Goal: Task Accomplishment & Management: Use online tool/utility

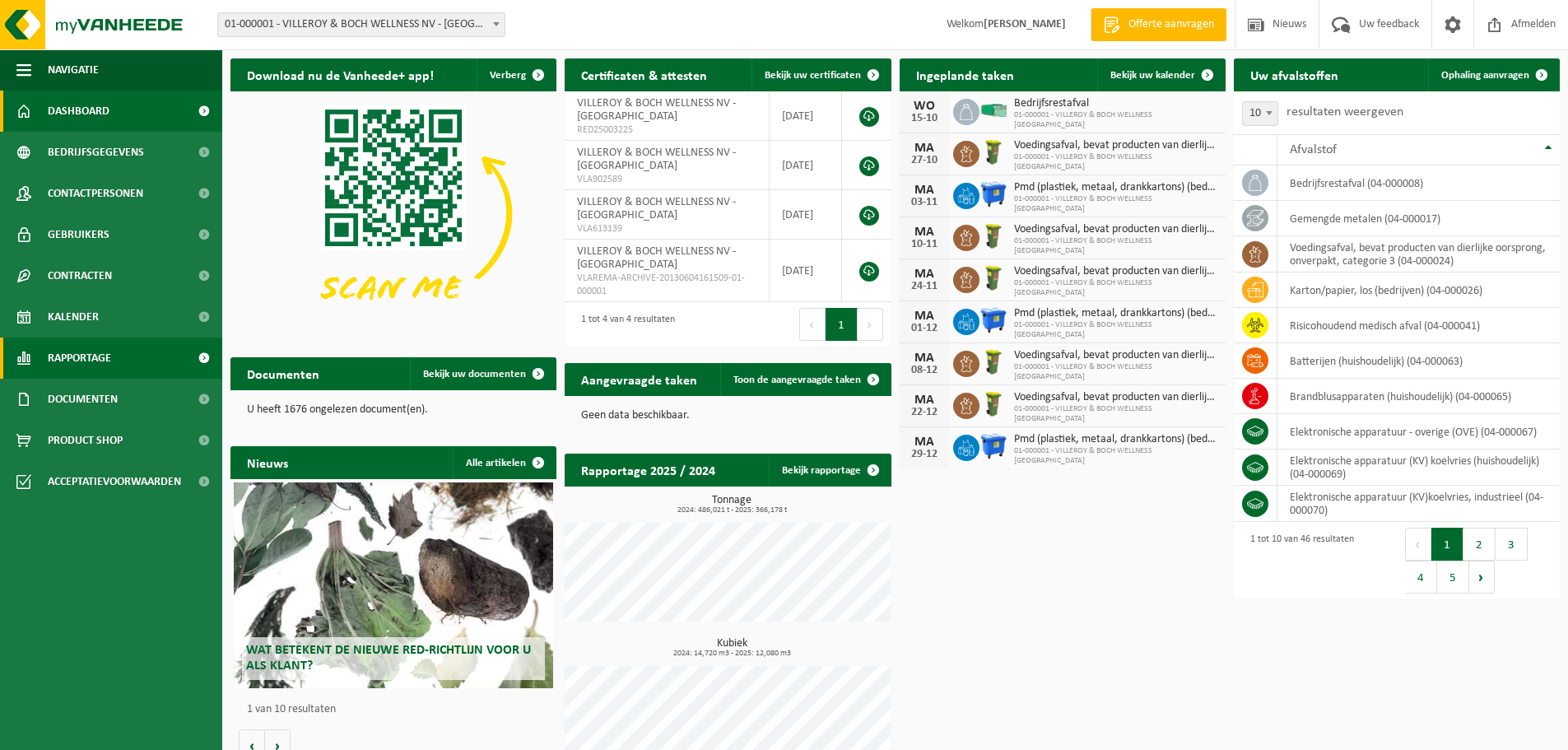
click at [123, 364] on link "Rapportage" at bounding box center [111, 359] width 223 height 41
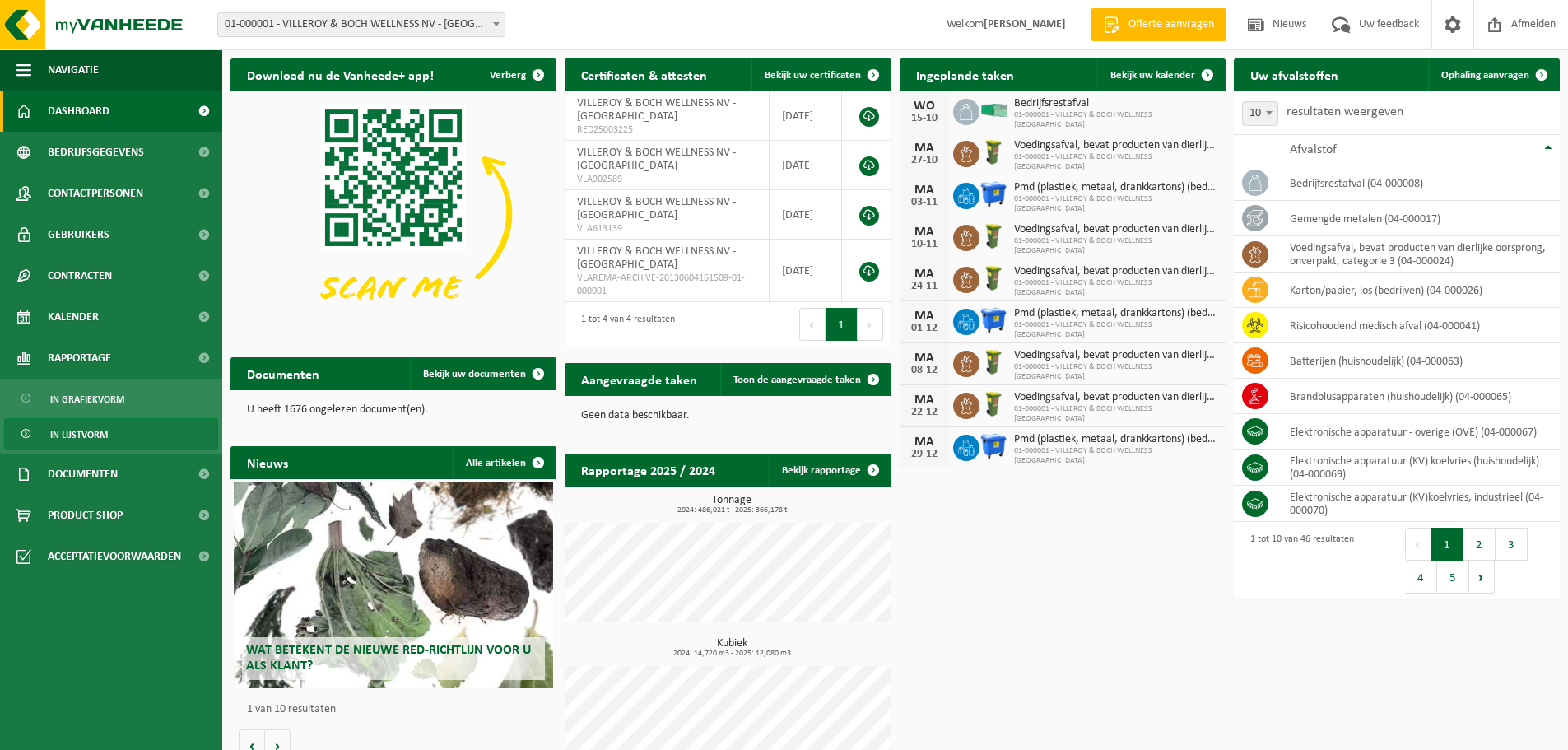
click at [117, 432] on link "In lijstvorm" at bounding box center [110, 435] width 214 height 32
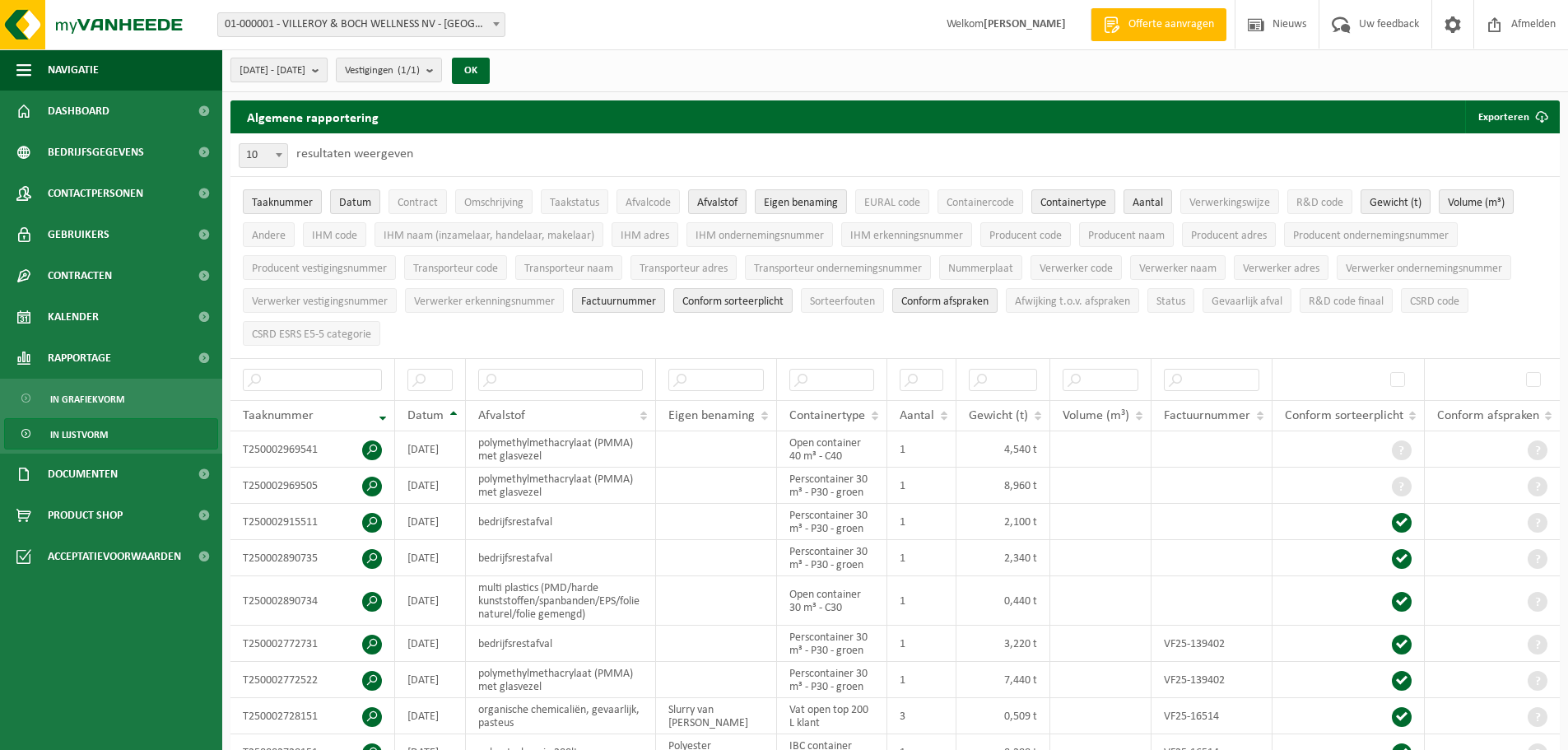
click at [327, 66] on b "submit" at bounding box center [319, 69] width 15 height 23
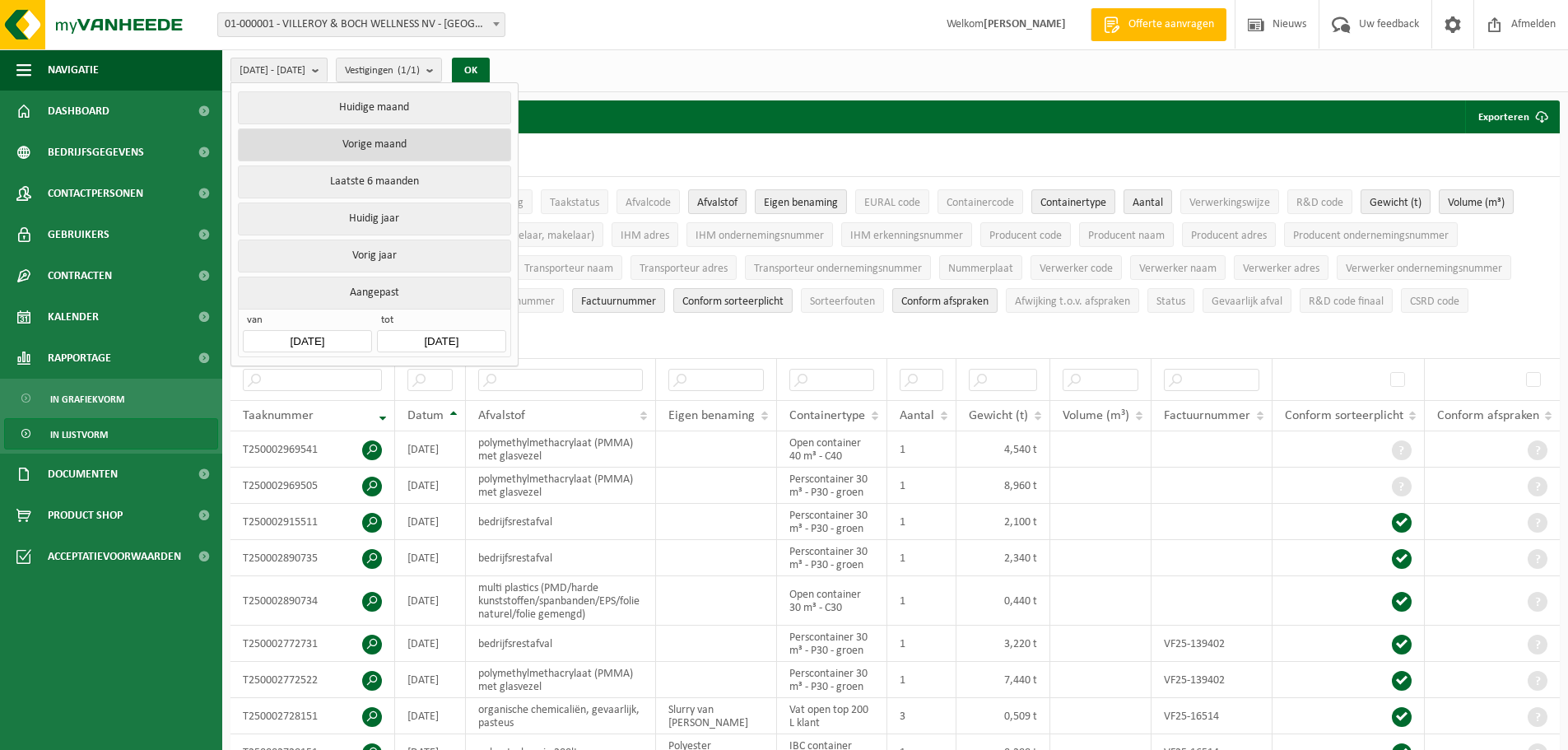
click at [355, 148] on button "Vorige maand" at bounding box center [374, 144] width 273 height 33
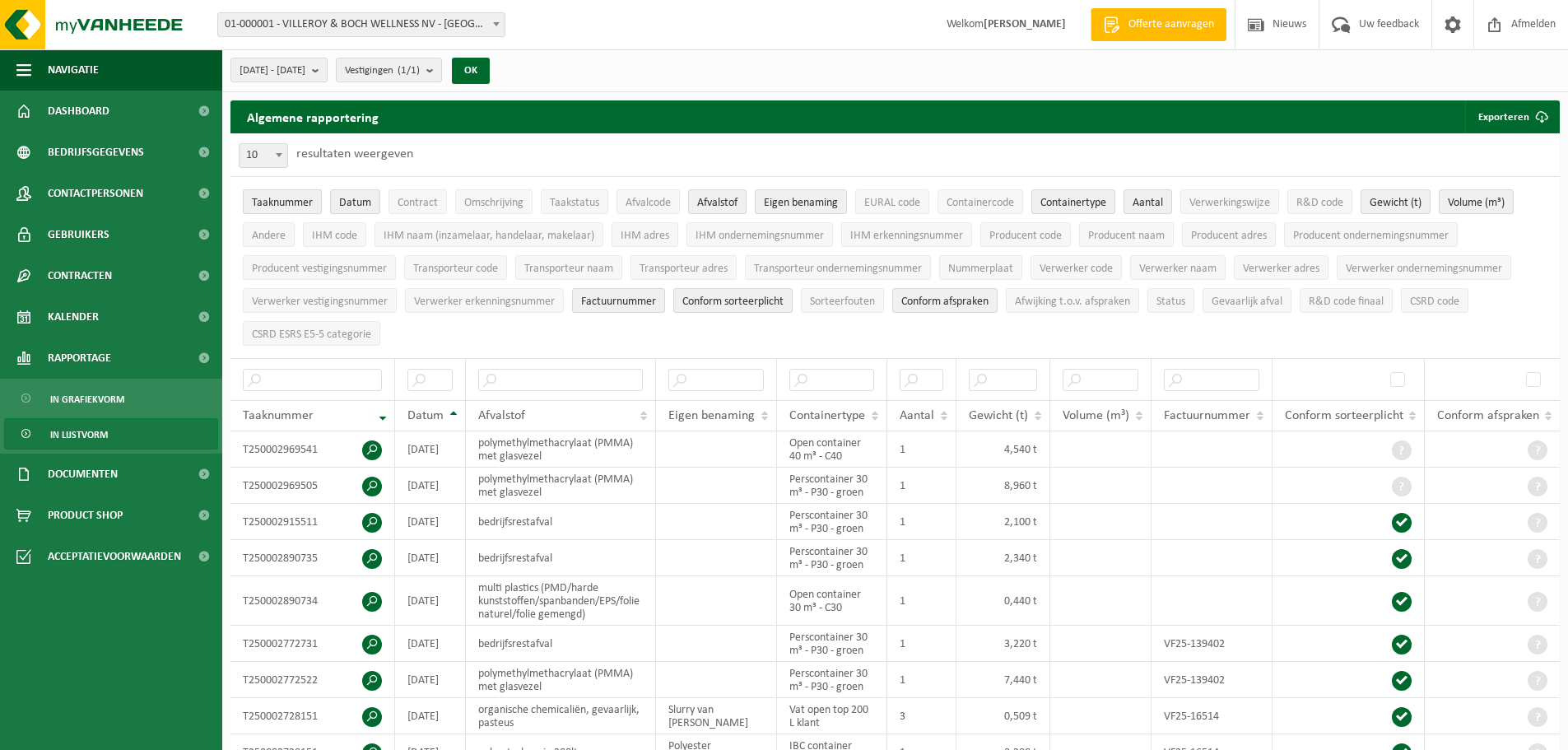
click at [284, 204] on span "Taaknummer" at bounding box center [283, 203] width 61 height 13
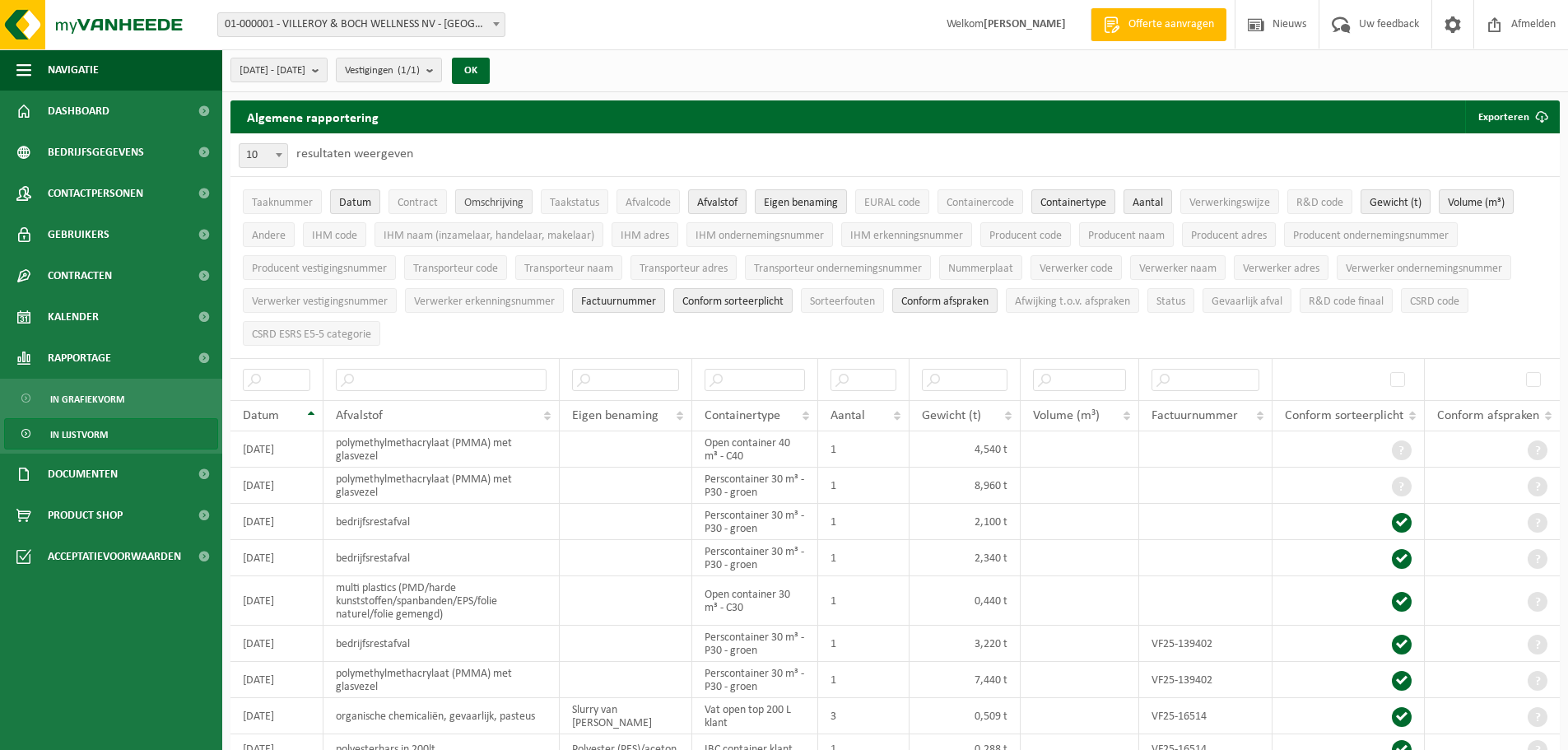
click at [494, 199] on span "Omschrijving" at bounding box center [493, 203] width 59 height 13
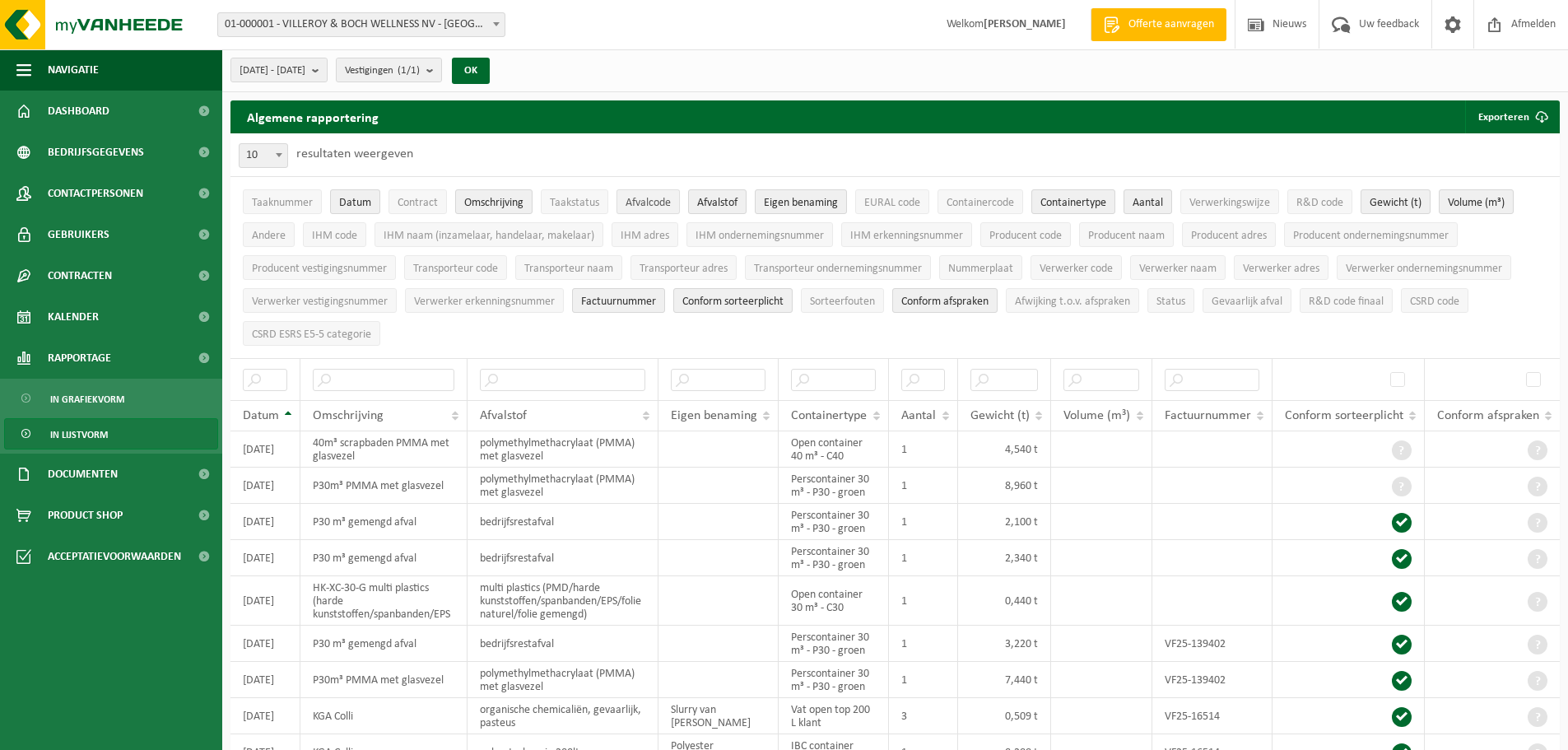
click at [647, 197] on span "Afvalcode" at bounding box center [648, 203] width 45 height 13
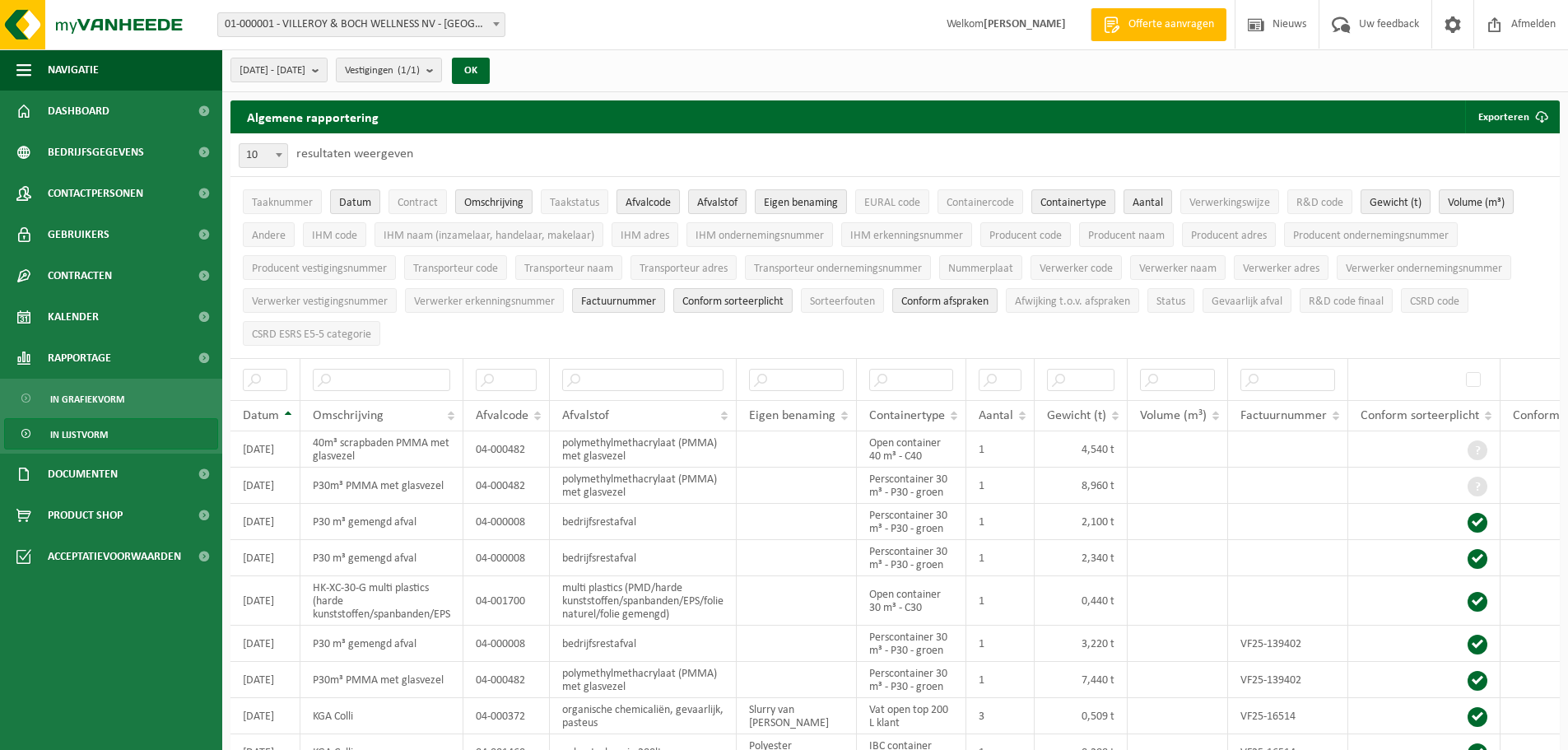
click at [647, 197] on span "Afvalcode" at bounding box center [648, 203] width 45 height 13
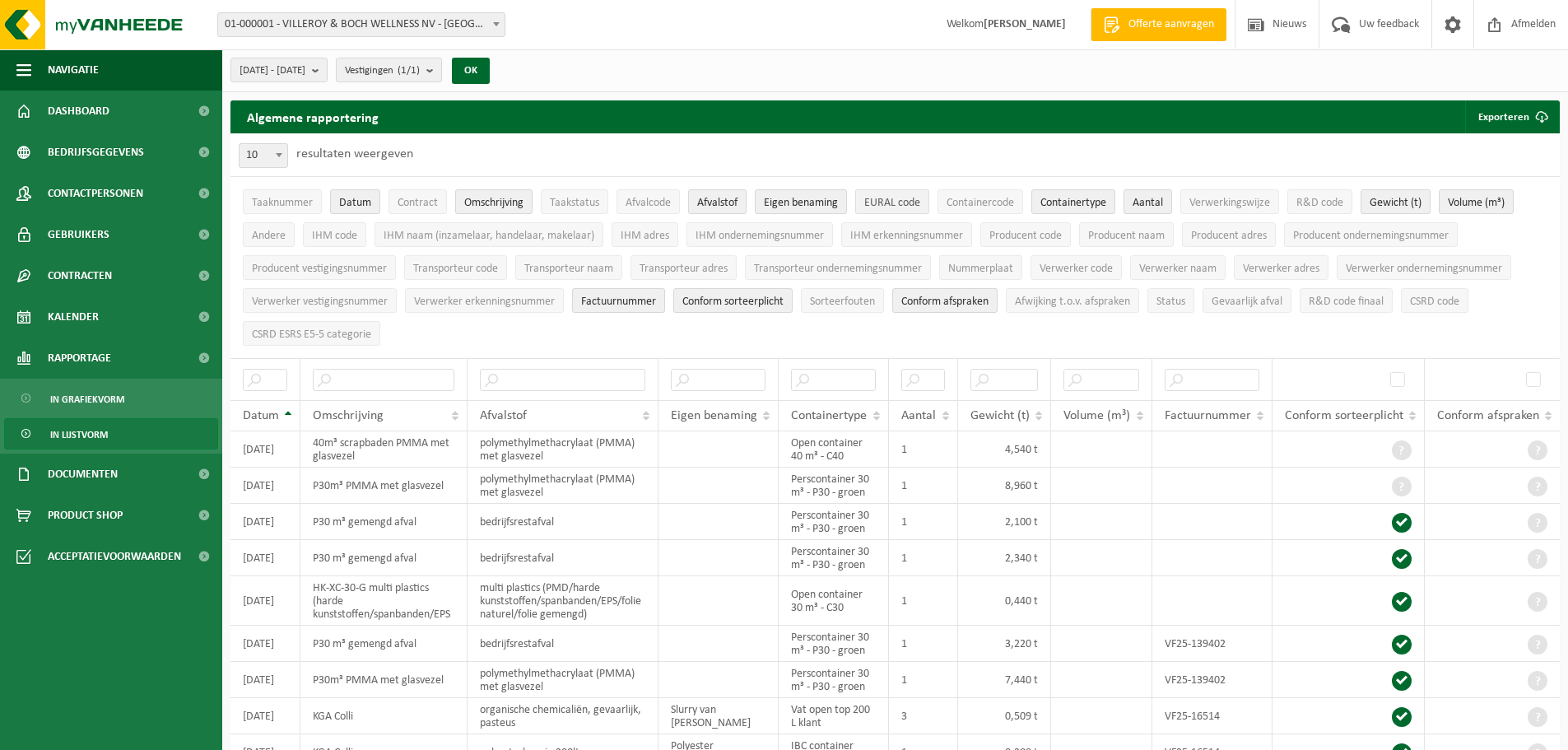
click at [884, 198] on span "EURAL code" at bounding box center [892, 203] width 56 height 13
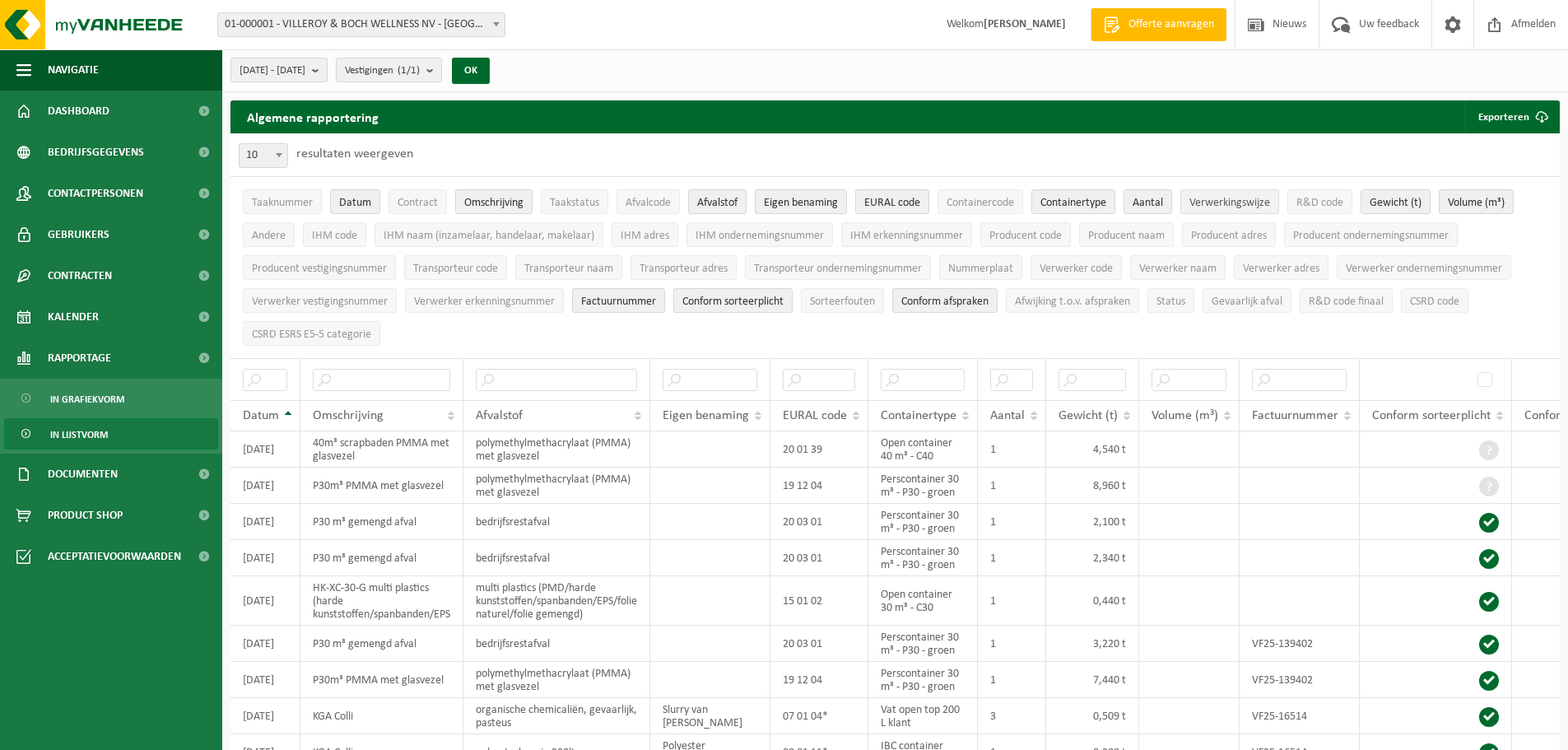
click at [1216, 203] on span "Verwerkingswijze" at bounding box center [1230, 203] width 81 height 13
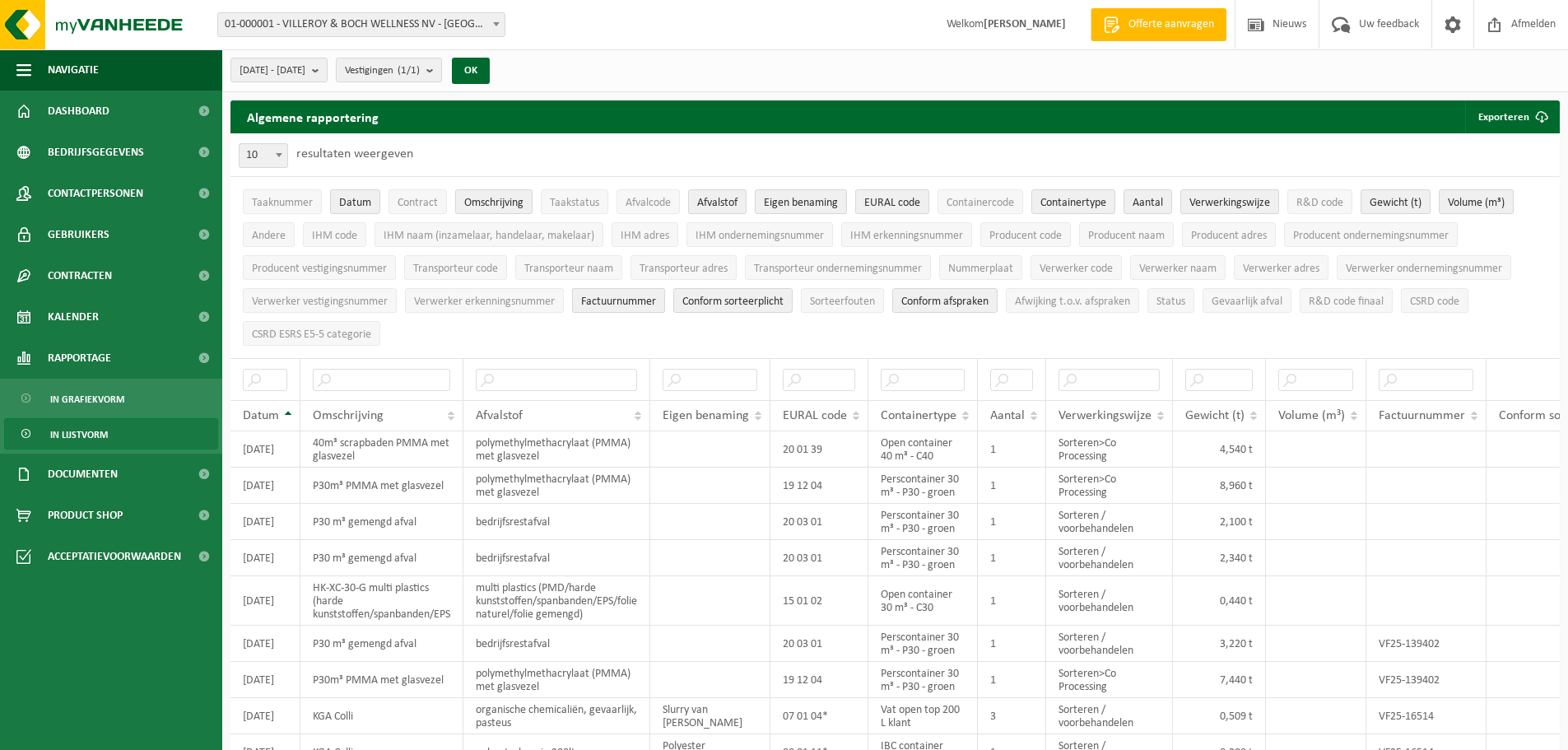
click at [644, 300] on span "Factuurnummer" at bounding box center [619, 302] width 75 height 13
click at [738, 304] on span "Conform sorteerplicht" at bounding box center [733, 302] width 101 height 13
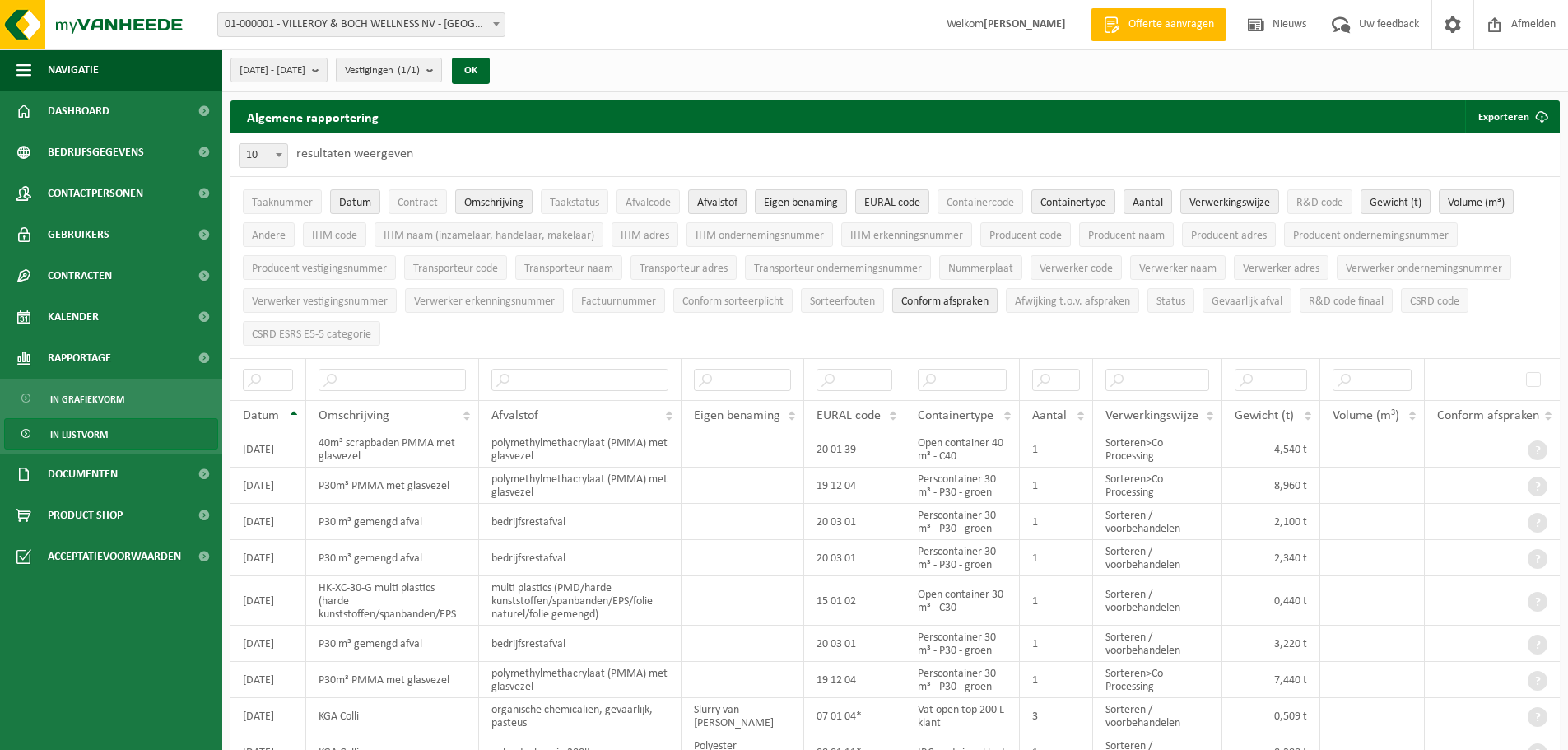
click at [934, 304] on span "Conform afspraken" at bounding box center [945, 302] width 88 height 13
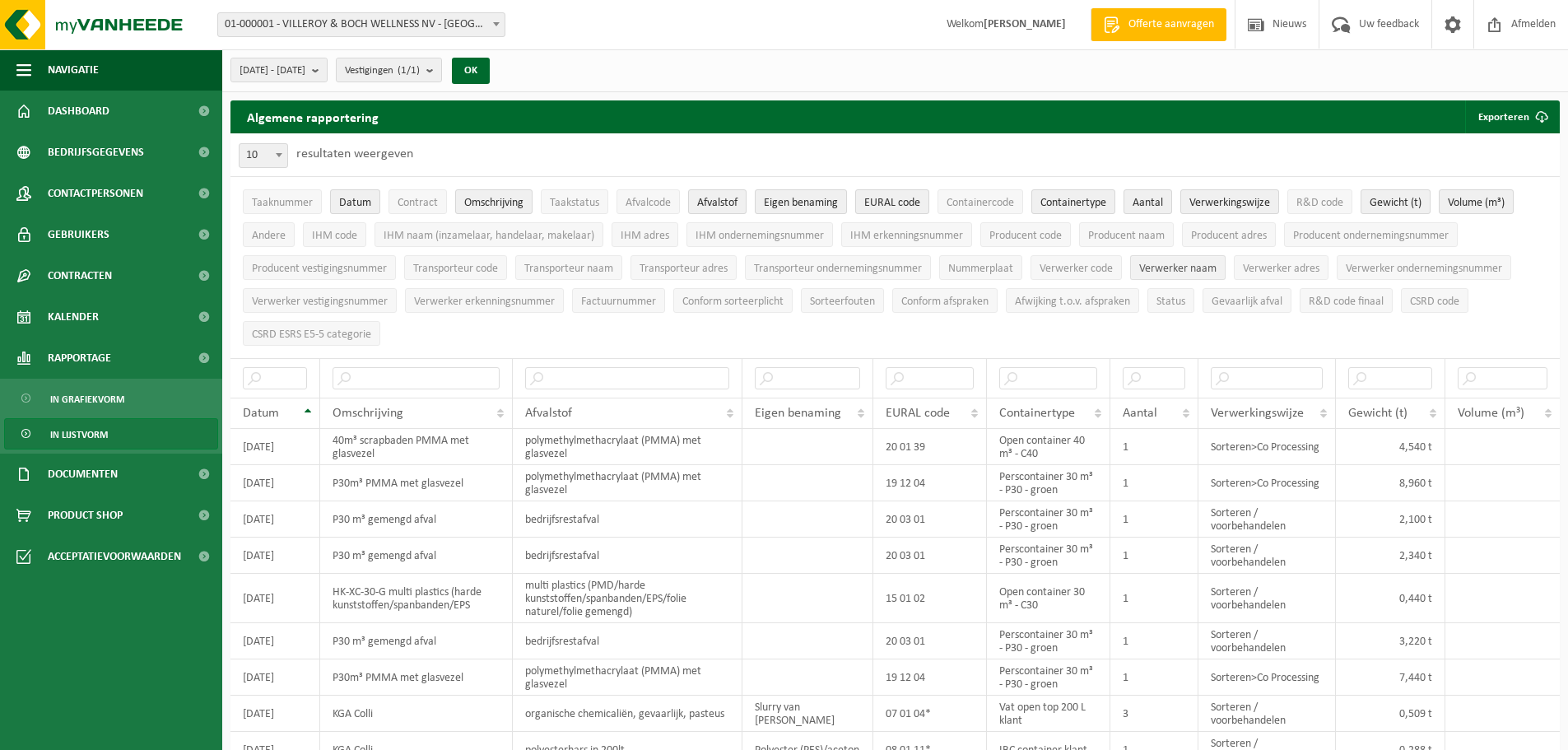
click at [1214, 265] on span "Verwerker naam" at bounding box center [1178, 269] width 78 height 13
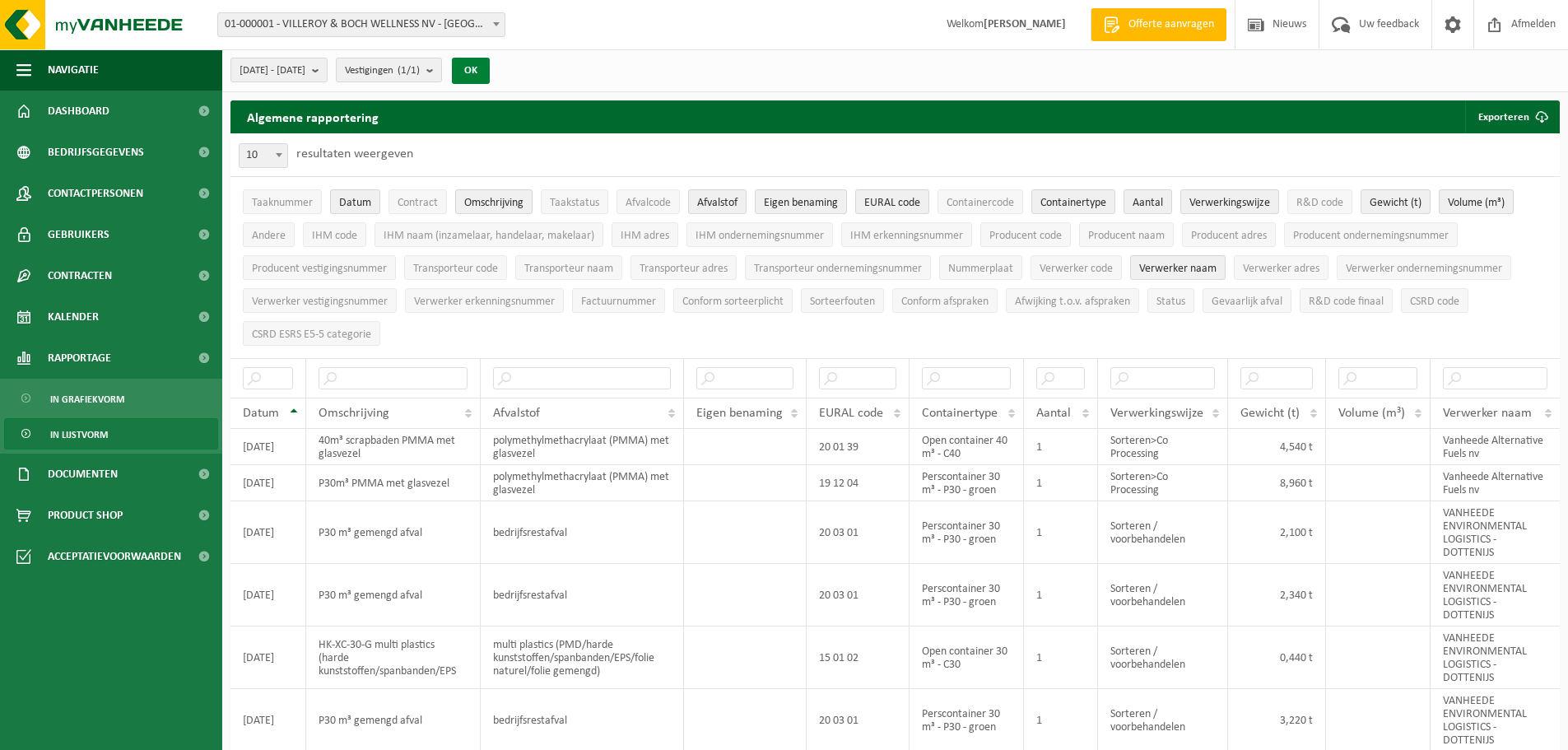
click at [490, 68] on button "OK" at bounding box center [471, 71] width 37 height 27
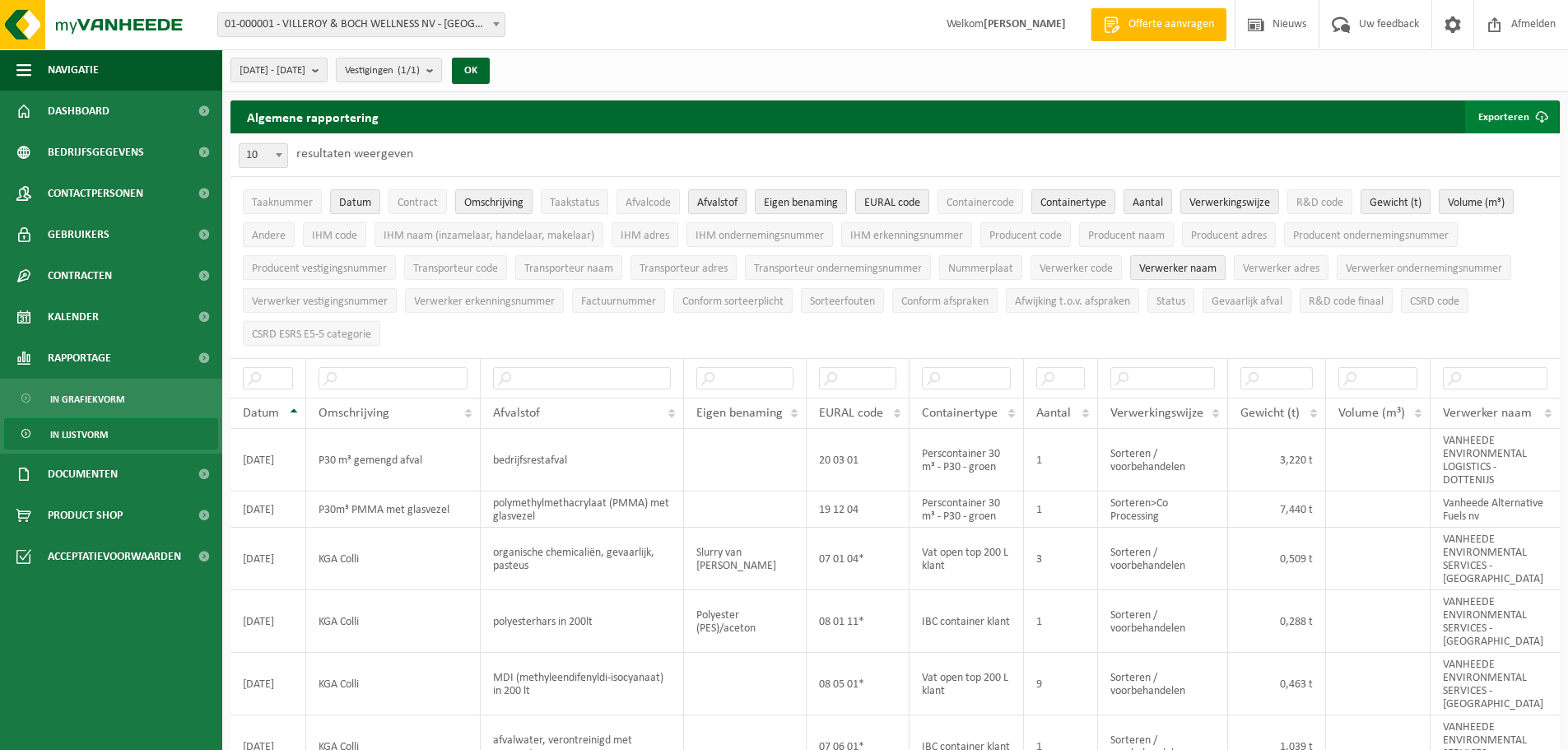
click at [1489, 120] on button "Exporteren" at bounding box center [1512, 116] width 93 height 33
click at [1488, 148] on link "Enkel mijn selectie" at bounding box center [1482, 149] width 149 height 33
